Goal: Task Accomplishment & Management: Manage account settings

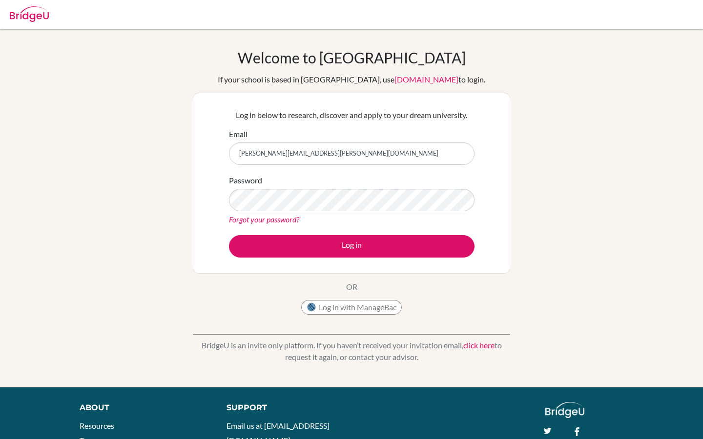
type input "[PERSON_NAME][EMAIL_ADDRESS][PERSON_NAME][DOMAIN_NAME]"
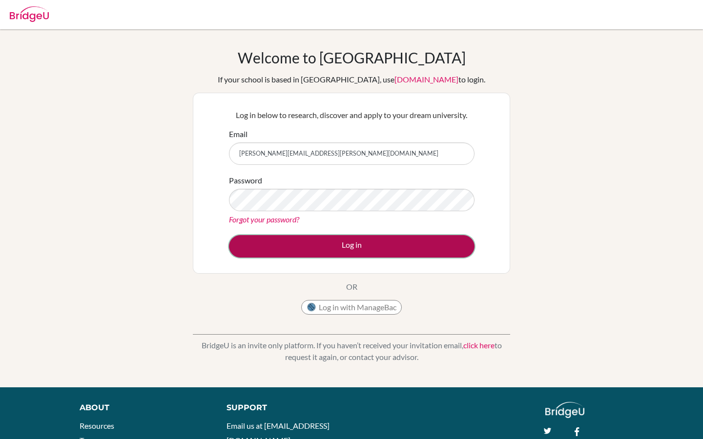
click at [334, 251] on button "Log in" at bounding box center [352, 246] width 246 height 22
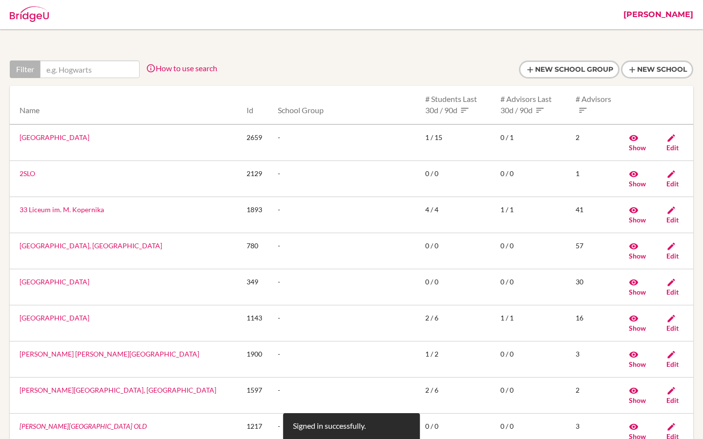
click at [685, 20] on link "[PERSON_NAME]" at bounding box center [658, 14] width 80 height 29
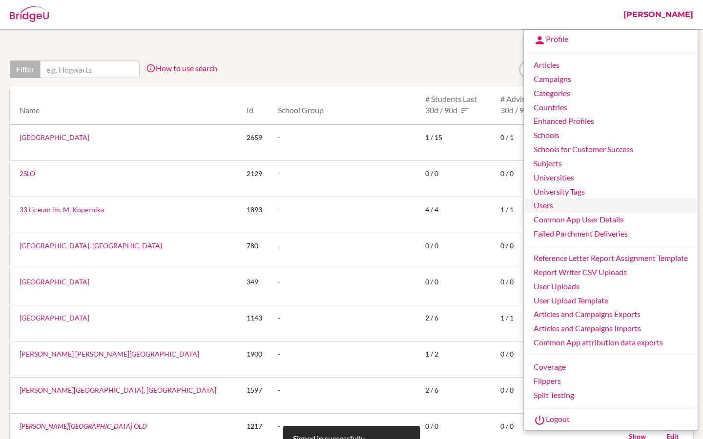
click at [552, 203] on link "Users" at bounding box center [611, 206] width 174 height 14
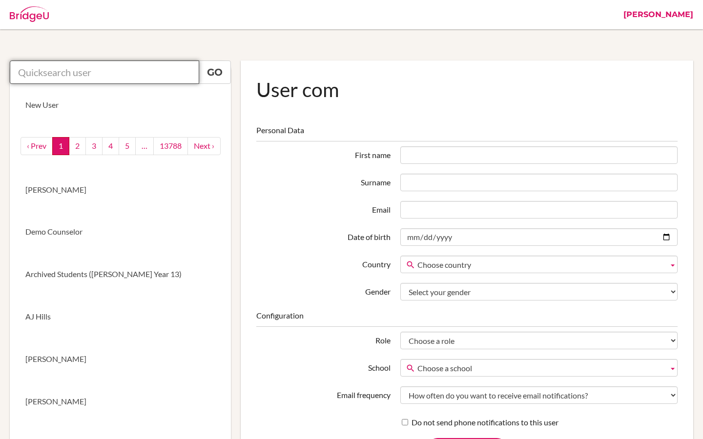
click at [165, 69] on input "text" at bounding box center [104, 72] width 189 height 23
paste input "Cynthia Tsepe"
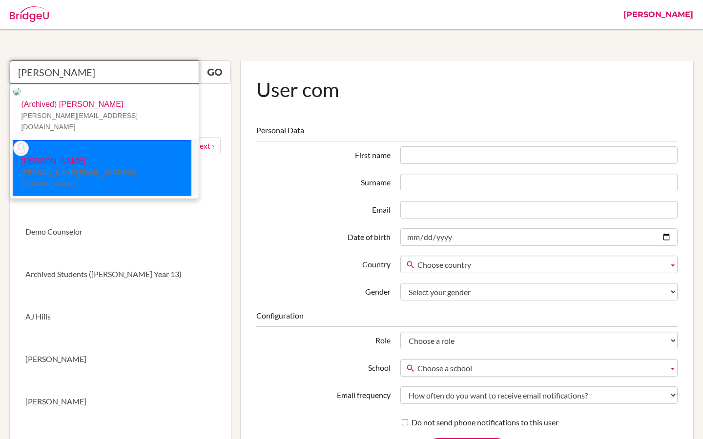
click at [101, 156] on p "Cynthia Tsepe cynthia@eischools.ae" at bounding box center [102, 173] width 178 height 34
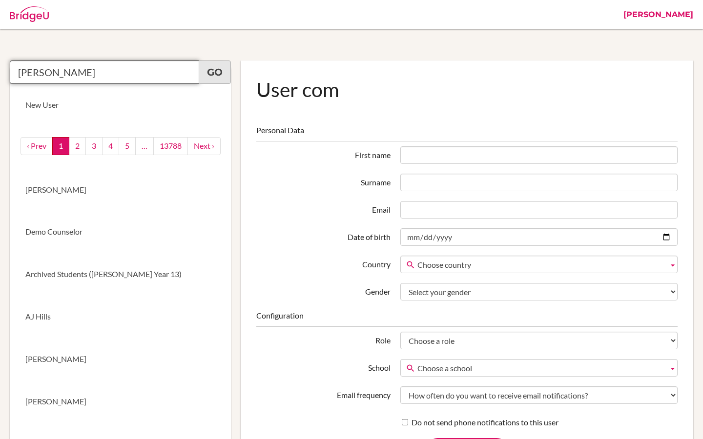
type input "[PERSON_NAME]"
click at [215, 82] on link "Go" at bounding box center [215, 72] width 32 height 23
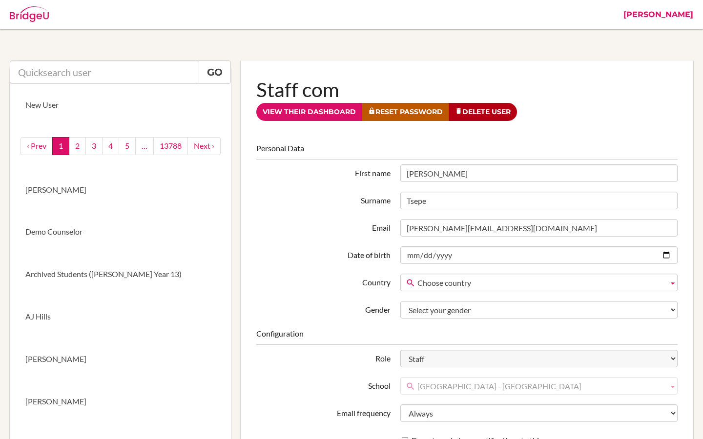
click at [689, 14] on link "Riya" at bounding box center [658, 14] width 80 height 29
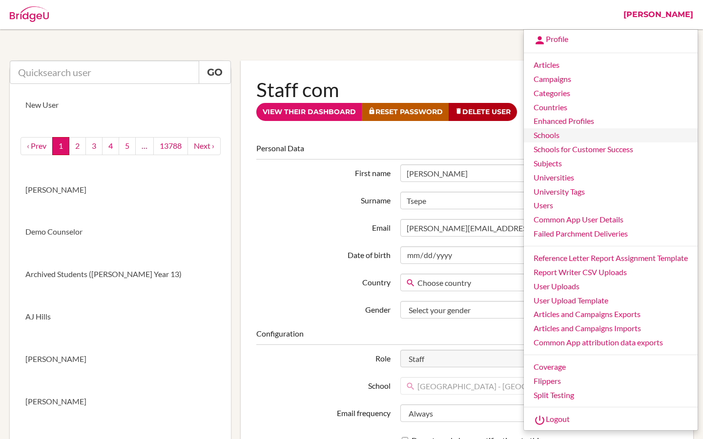
click at [544, 139] on link "Schools" at bounding box center [611, 135] width 174 height 14
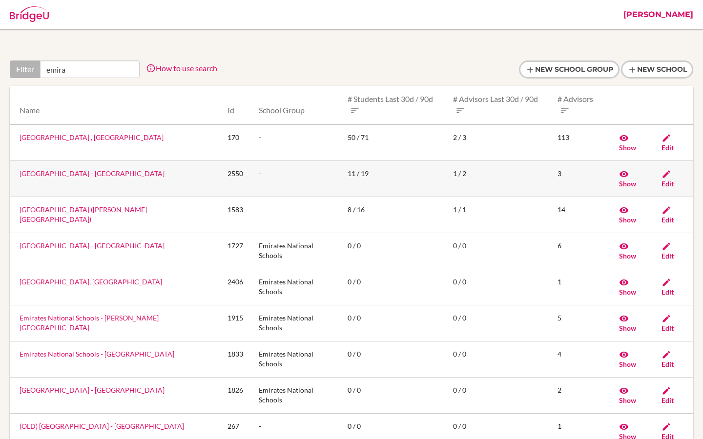
type input "emira"
click at [71, 175] on link "Emirates International School - Jumeirah" at bounding box center [92, 173] width 145 height 8
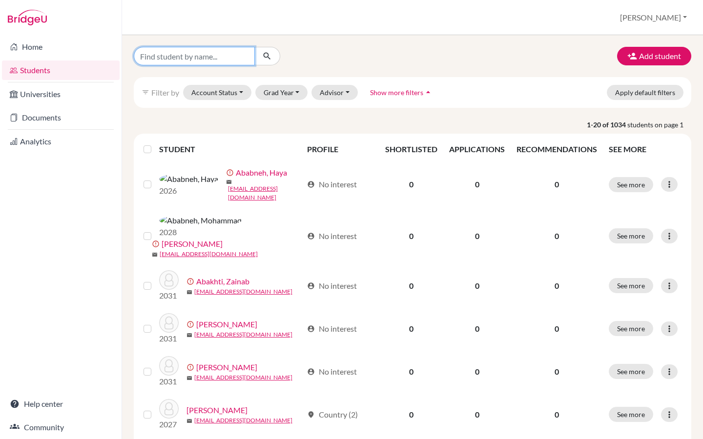
click at [165, 56] on input "Find student by name..." at bounding box center [194, 56] width 121 height 19
paste input "[PERSON_NAME]"
type input "[PERSON_NAME]"
drag, startPoint x: 198, startPoint y: 58, endPoint x: 113, endPoint y: 57, distance: 84.9
click at [113, 57] on div "Home Students Universities Documents Analytics Help center Community Students o…" at bounding box center [351, 219] width 703 height 439
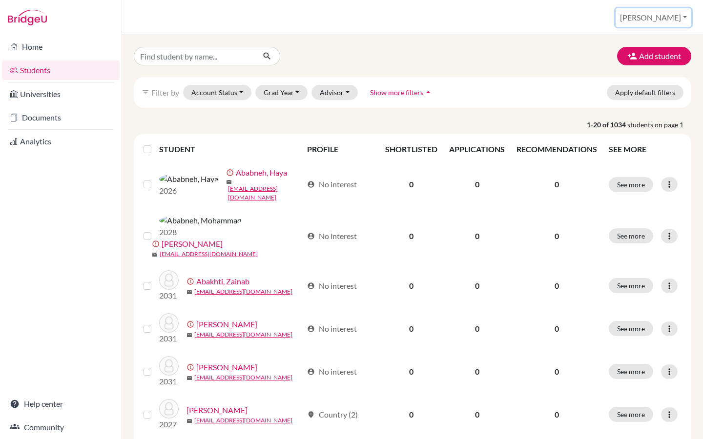
click at [674, 18] on button "[PERSON_NAME]" at bounding box center [653, 17] width 76 height 19
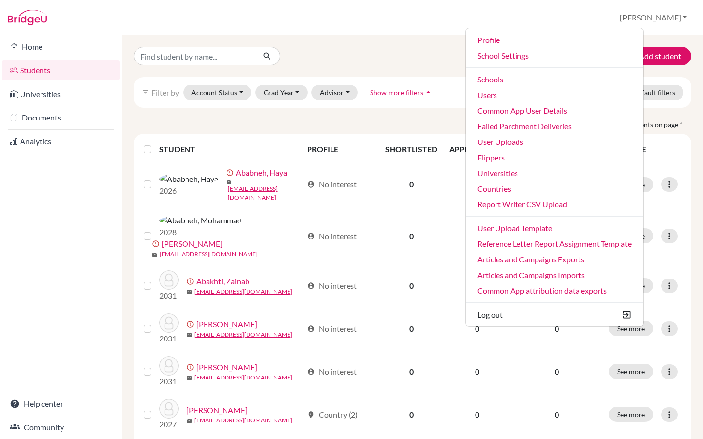
click at [358, 50] on div "Add student" at bounding box center [412, 56] width 572 height 19
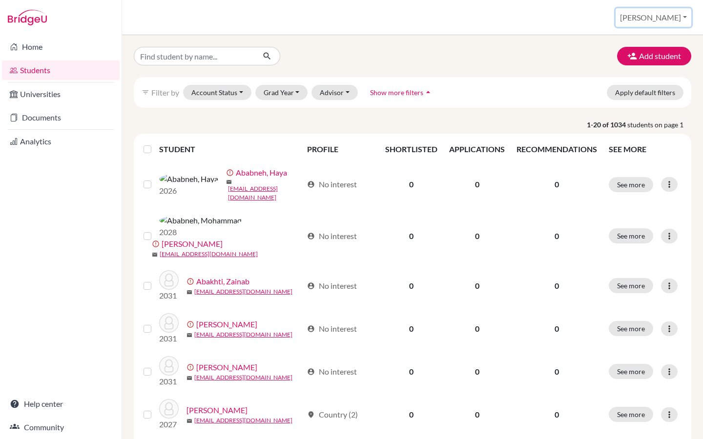
click at [676, 20] on button "[PERSON_NAME]" at bounding box center [653, 17] width 76 height 19
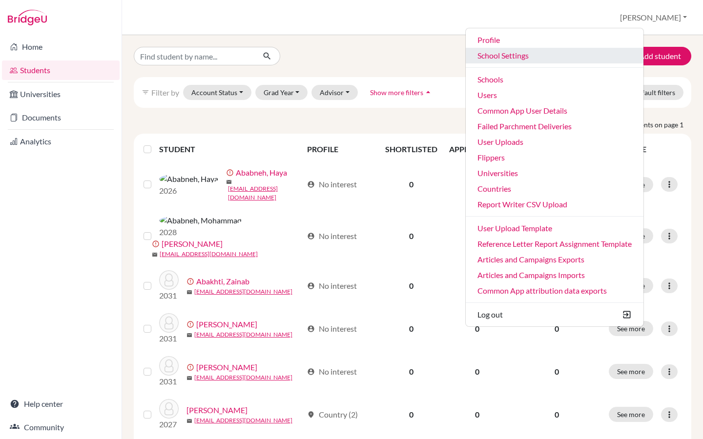
click at [578, 57] on link "School Settings" at bounding box center [555, 56] width 178 height 16
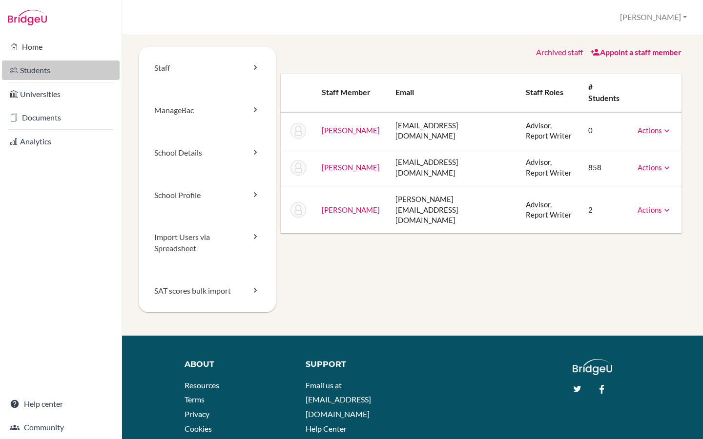
click at [65, 69] on link "Students" at bounding box center [61, 71] width 118 height 20
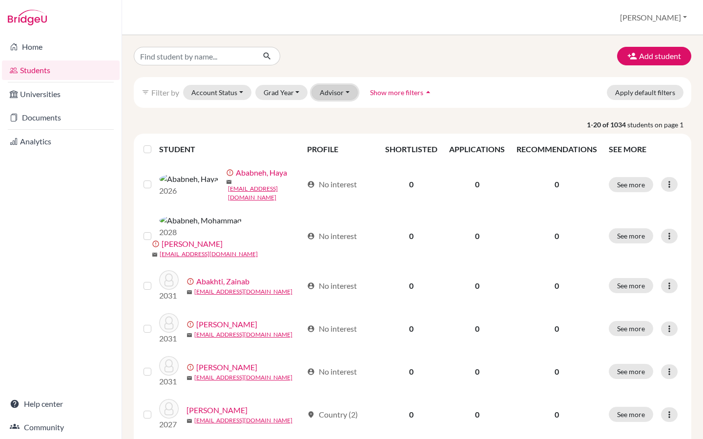
click at [328, 86] on button "Advisor" at bounding box center [334, 92] width 46 height 15
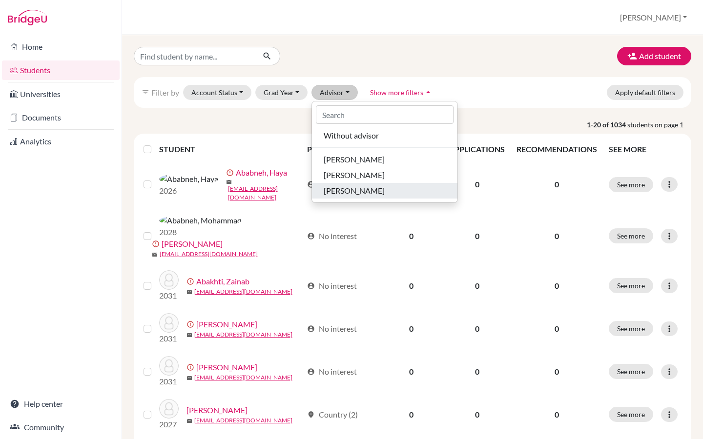
click at [358, 189] on span "[PERSON_NAME]" at bounding box center [354, 191] width 61 height 12
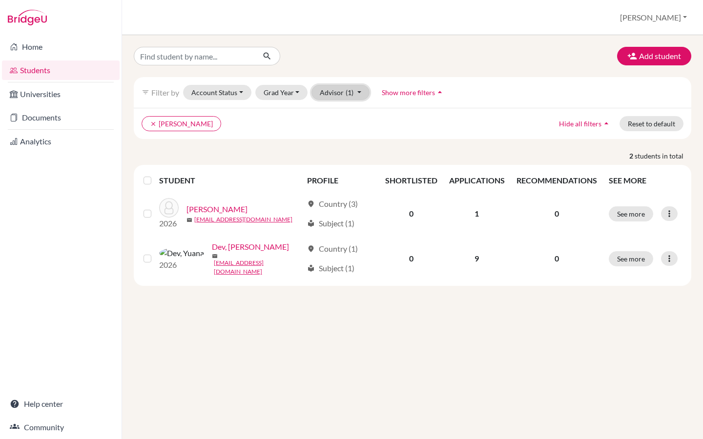
click at [346, 91] on span "(1)" at bounding box center [350, 92] width 8 height 8
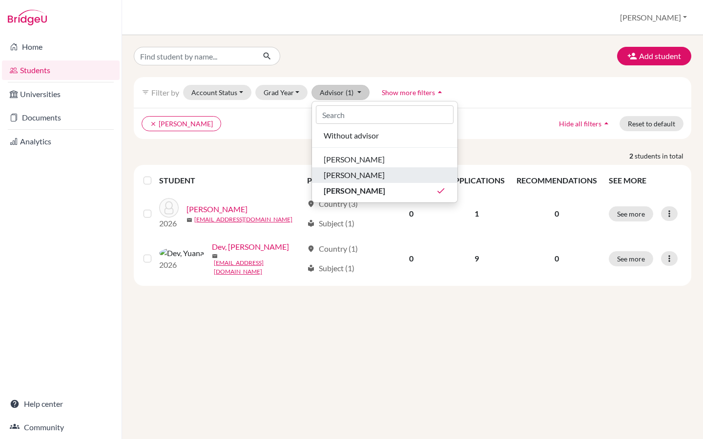
click at [356, 175] on span "[PERSON_NAME]" at bounding box center [354, 175] width 61 height 12
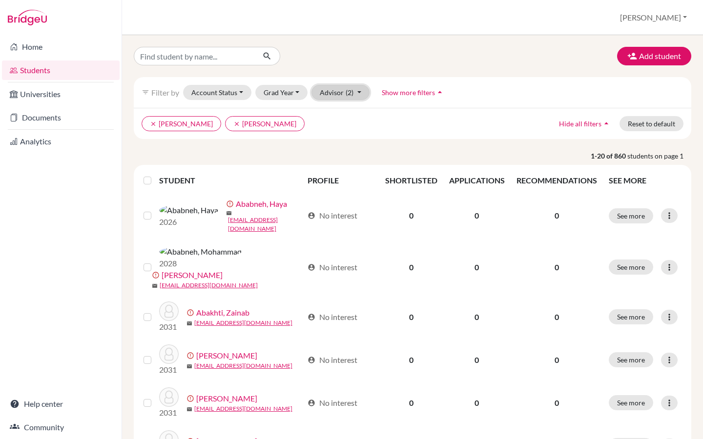
click at [334, 95] on button "Advisor (2)" at bounding box center [340, 92] width 58 height 15
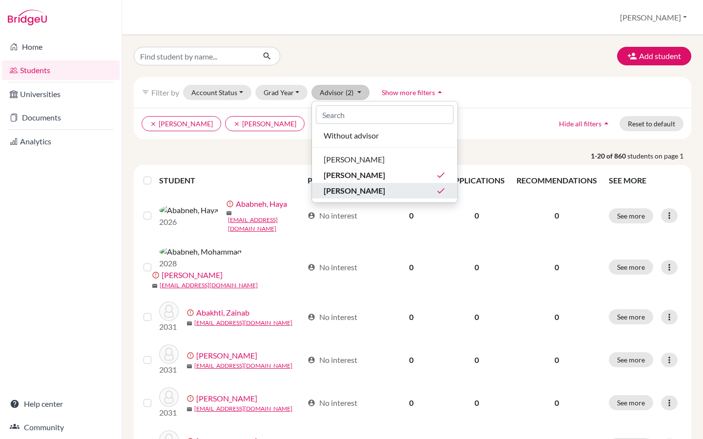
click at [348, 187] on span "[PERSON_NAME]" at bounding box center [354, 191] width 61 height 12
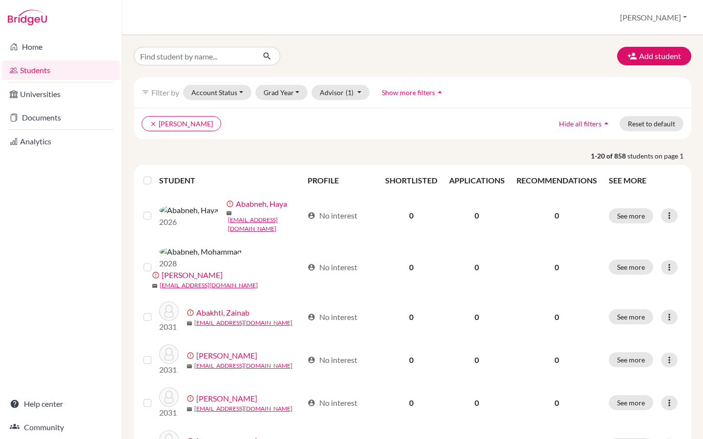
click at [155, 175] on label at bounding box center [155, 175] width 0 height 0
click at [0, 0] on input "checkbox" at bounding box center [0, 0] width 0 height 0
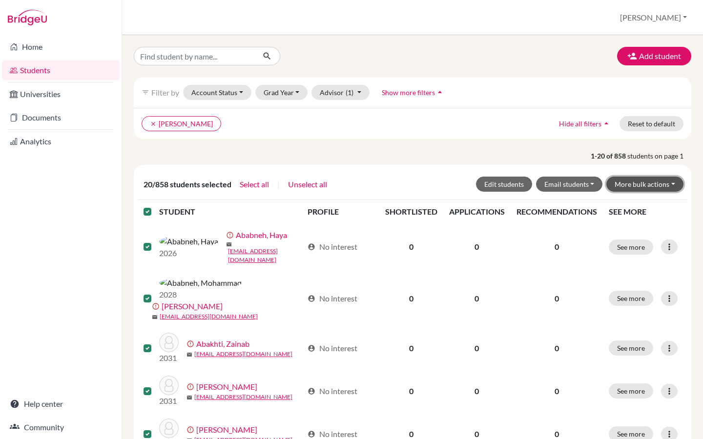
click at [667, 184] on button "More bulk actions" at bounding box center [644, 184] width 77 height 15
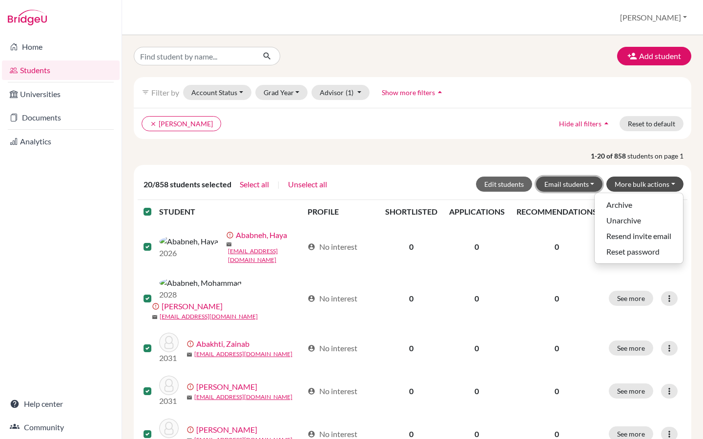
click at [578, 184] on button "Email students" at bounding box center [569, 184] width 67 height 15
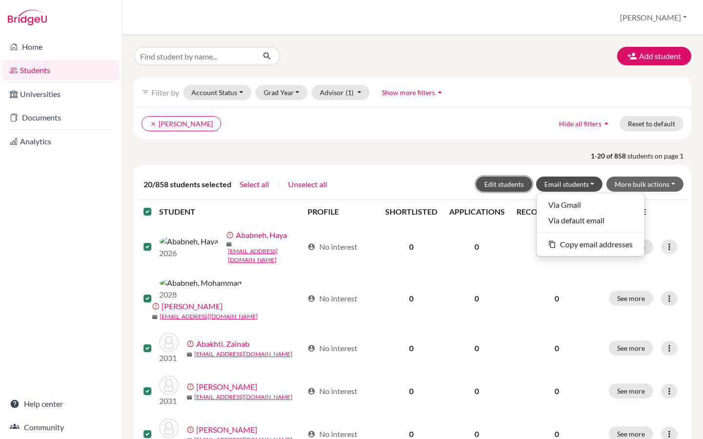
click at [510, 184] on button "Edit students" at bounding box center [504, 184] width 56 height 15
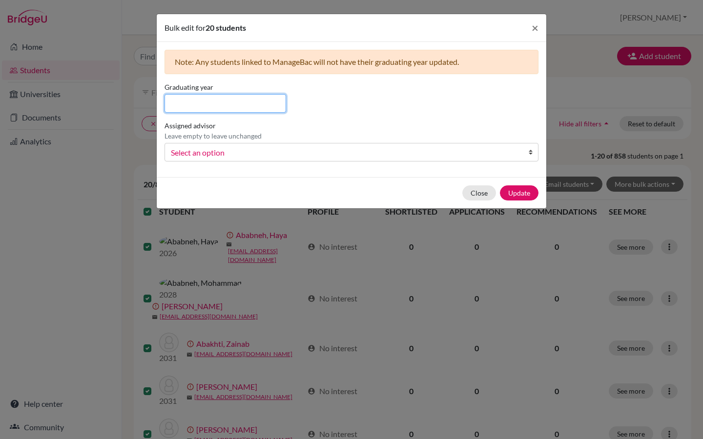
click at [227, 105] on input at bounding box center [225, 103] width 122 height 19
click at [204, 151] on span "Select an option" at bounding box center [345, 152] width 348 height 13
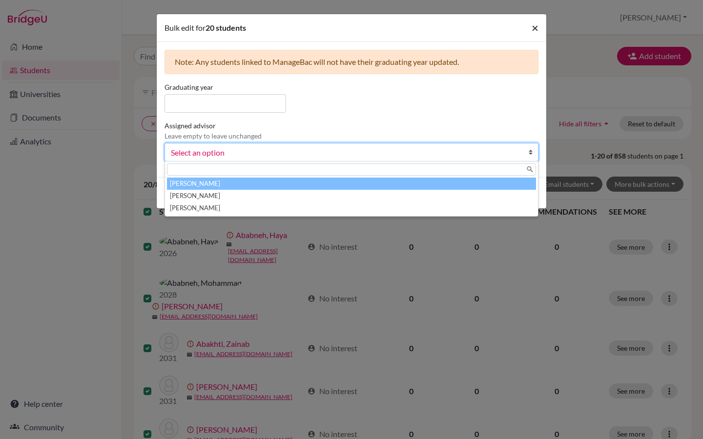
click at [533, 30] on span "×" at bounding box center [535, 27] width 7 height 14
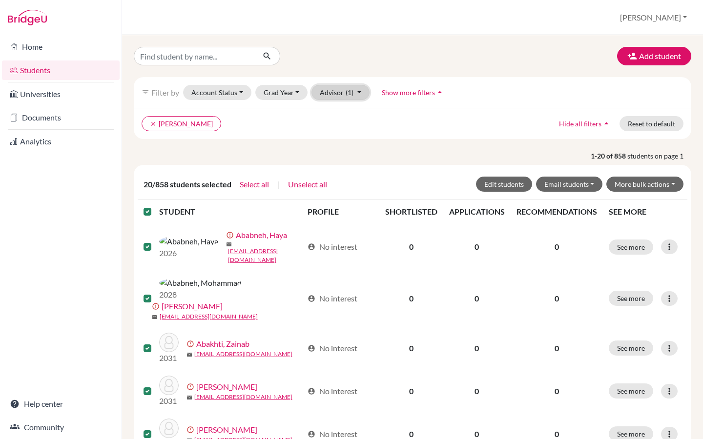
click at [351, 94] on span "(1)" at bounding box center [350, 92] width 8 height 8
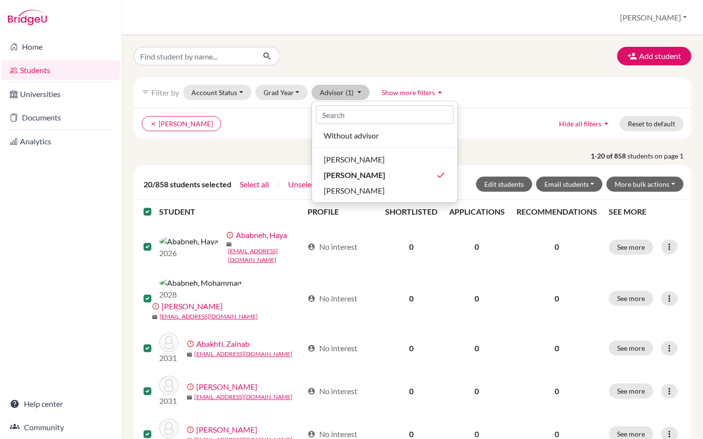
click at [267, 132] on div "clear [PERSON_NAME] all filters arrow_drop_up Reset to default" at bounding box center [412, 123] width 557 height 31
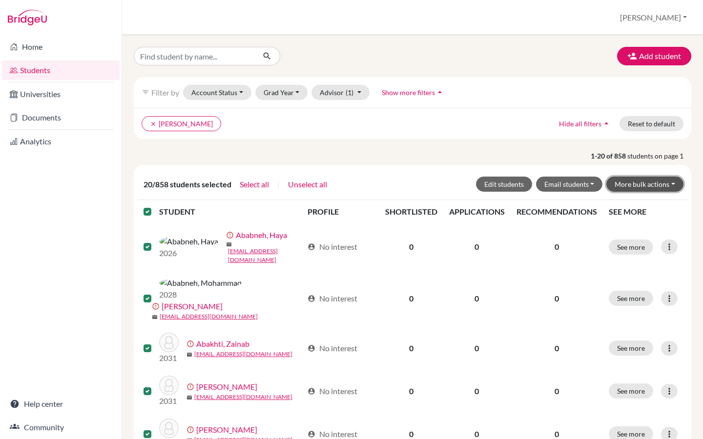
click at [647, 187] on button "More bulk actions" at bounding box center [644, 184] width 77 height 15
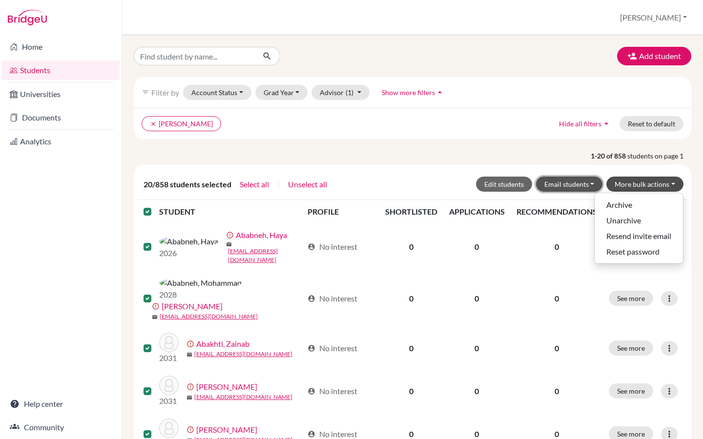
click at [586, 185] on button "Email students" at bounding box center [569, 184] width 67 height 15
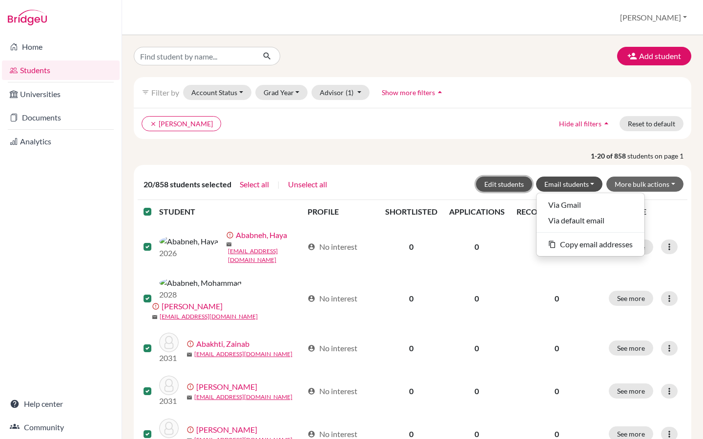
click at [512, 184] on button "Edit students" at bounding box center [504, 184] width 56 height 15
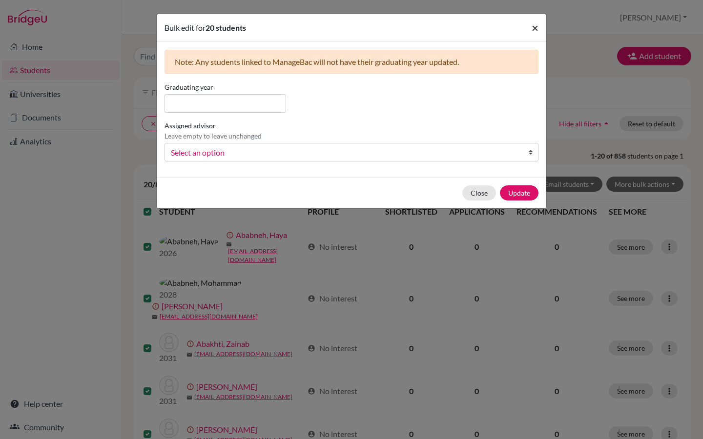
click at [535, 27] on span "×" at bounding box center [535, 27] width 7 height 14
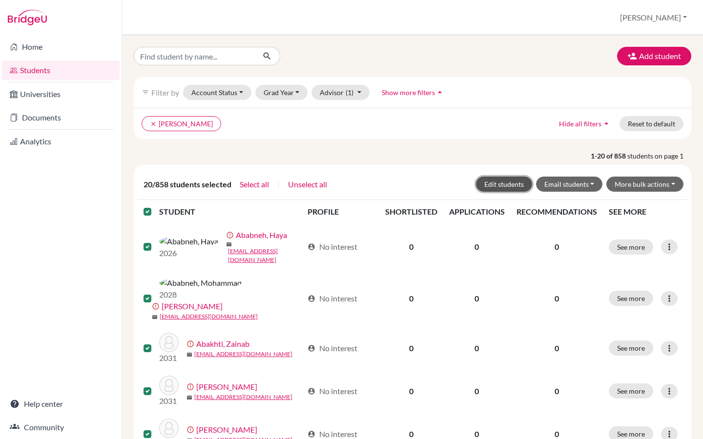
click at [500, 183] on button "Edit students" at bounding box center [504, 184] width 56 height 15
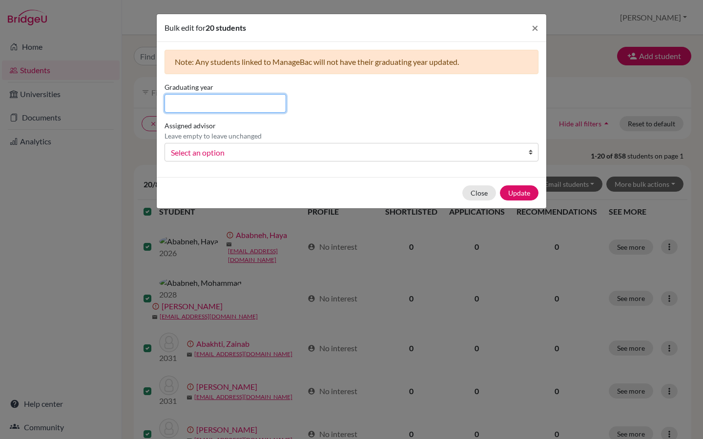
click at [219, 97] on input at bounding box center [225, 103] width 122 height 19
click at [215, 152] on span "Select an option" at bounding box center [345, 152] width 348 height 13
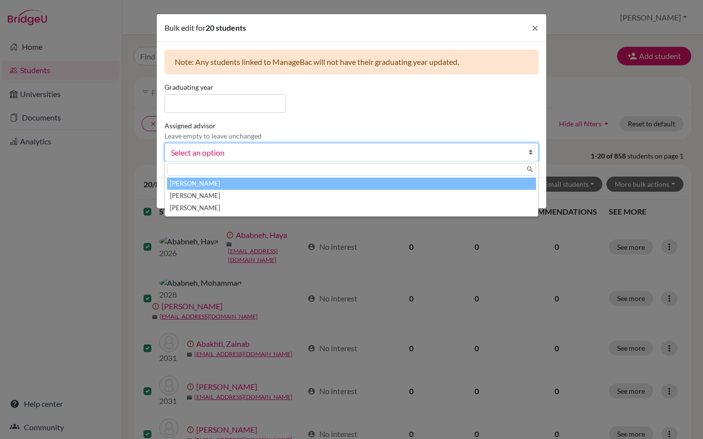
click at [267, 158] on span "Select an option" at bounding box center [345, 152] width 348 height 13
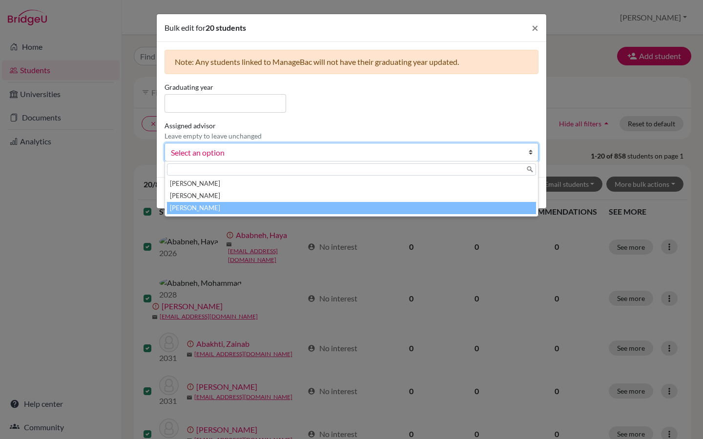
click at [225, 209] on li "[PERSON_NAME]" at bounding box center [351, 208] width 369 height 12
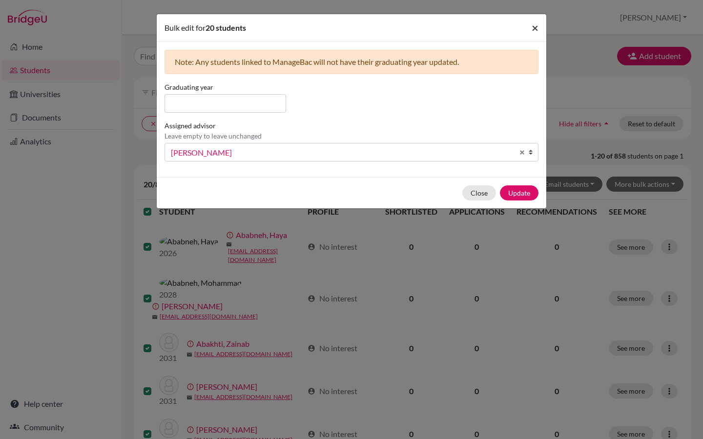
click at [535, 28] on span "×" at bounding box center [535, 27] width 7 height 14
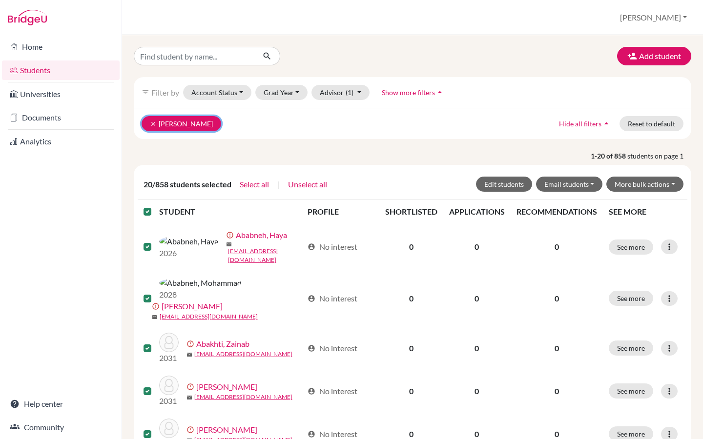
click at [177, 124] on button "clear [PERSON_NAME]" at bounding box center [182, 123] width 80 height 15
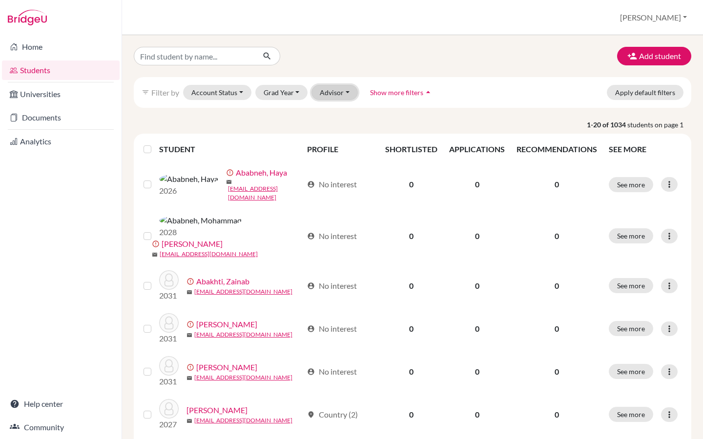
click at [333, 92] on button "Advisor" at bounding box center [334, 92] width 46 height 15
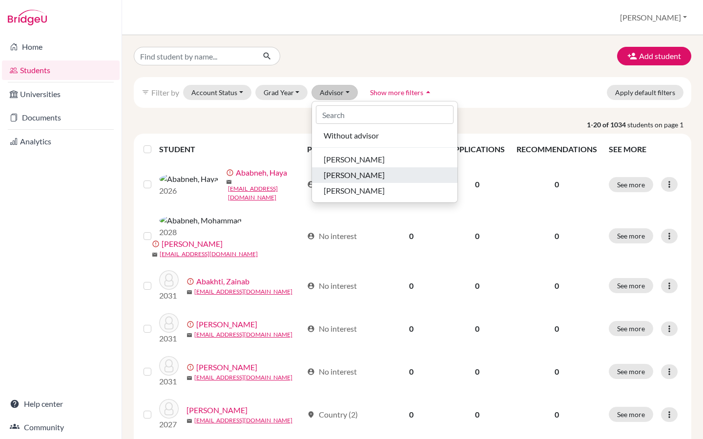
click at [341, 176] on span "[PERSON_NAME]" at bounding box center [354, 175] width 61 height 12
